Goal: Find contact information: Find contact information

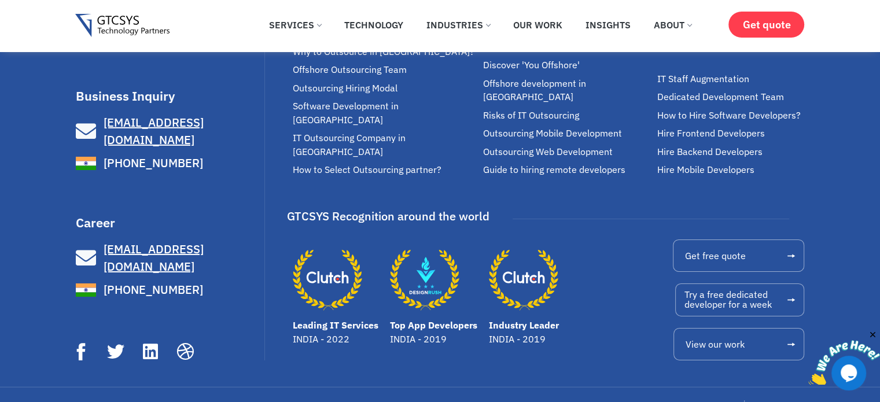
scroll to position [8108, 0]
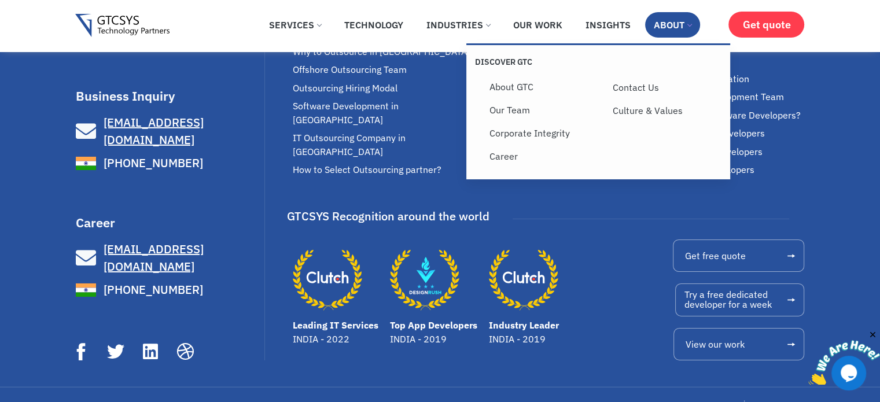
click at [671, 20] on link "About" at bounding box center [672, 24] width 55 height 25
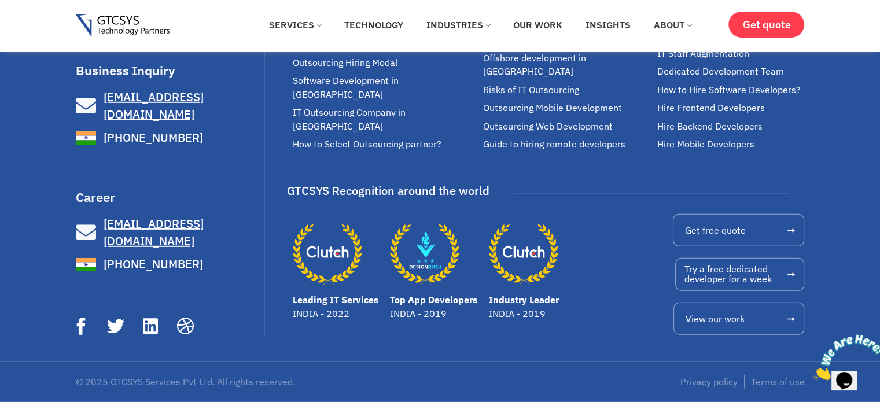
scroll to position [4032, 0]
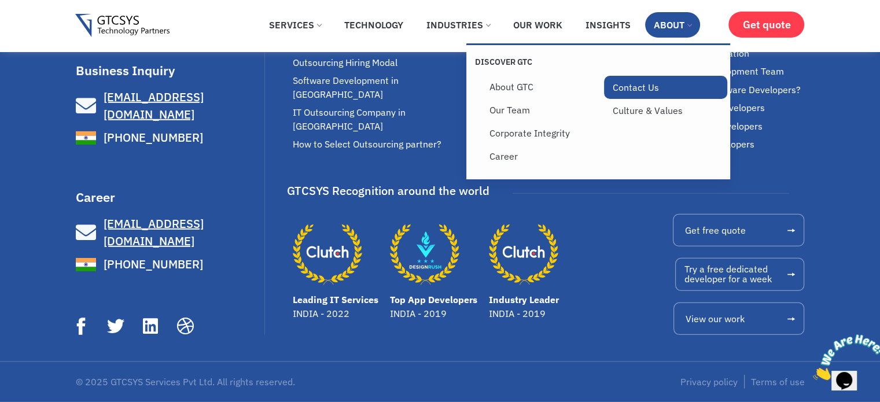
click at [625, 90] on link "Contact Us" at bounding box center [665, 87] width 123 height 23
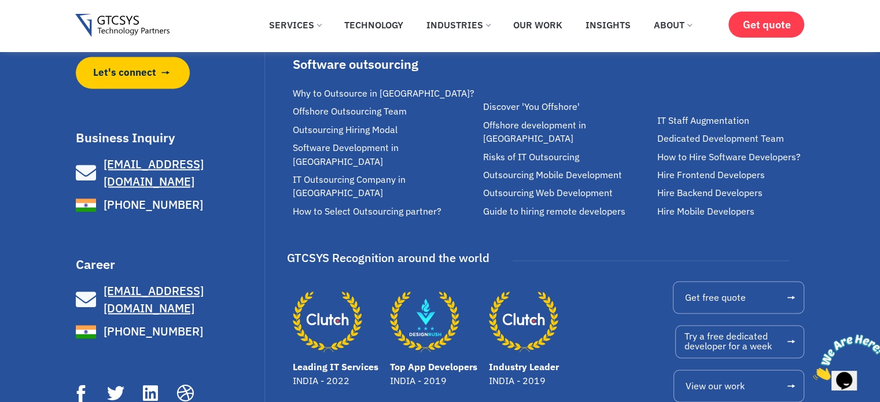
scroll to position [1779, 0]
